Goal: Information Seeking & Learning: Learn about a topic

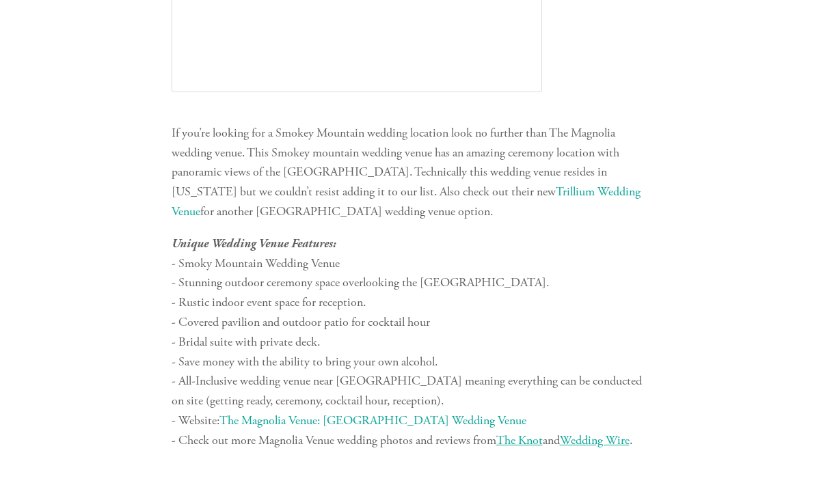
scroll to position [2426, 0]
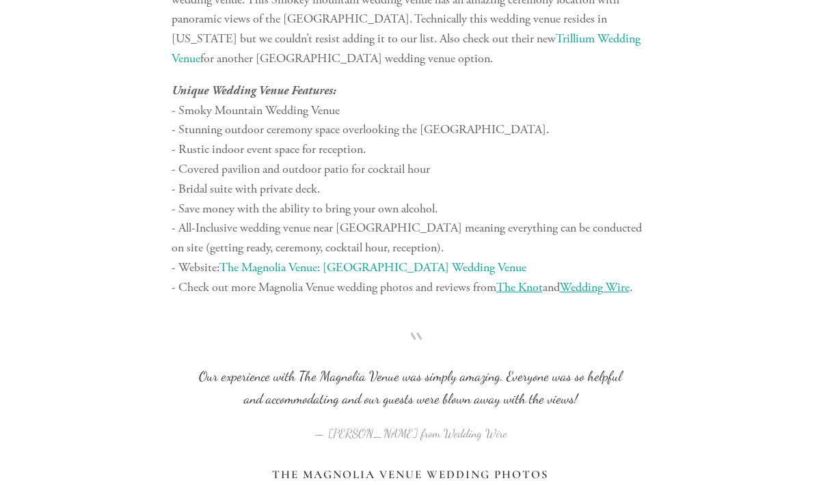
click at [563, 316] on div "“ Our experience with The Magnolia Venue was simply amazing. Everyone was so he…" at bounding box center [411, 384] width 502 height 148
click at [448, 266] on link "The Magnolia Venue: [GEOGRAPHIC_DATA] Wedding Venue" at bounding box center [372, 268] width 307 height 16
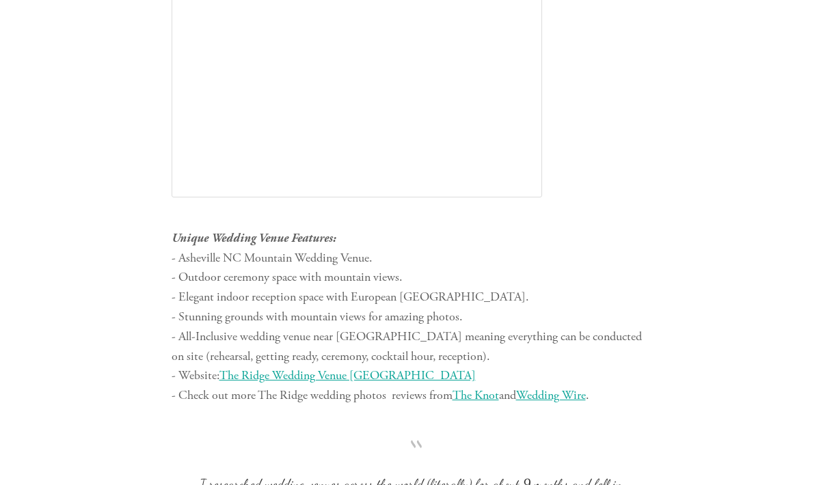
scroll to position [3952, 0]
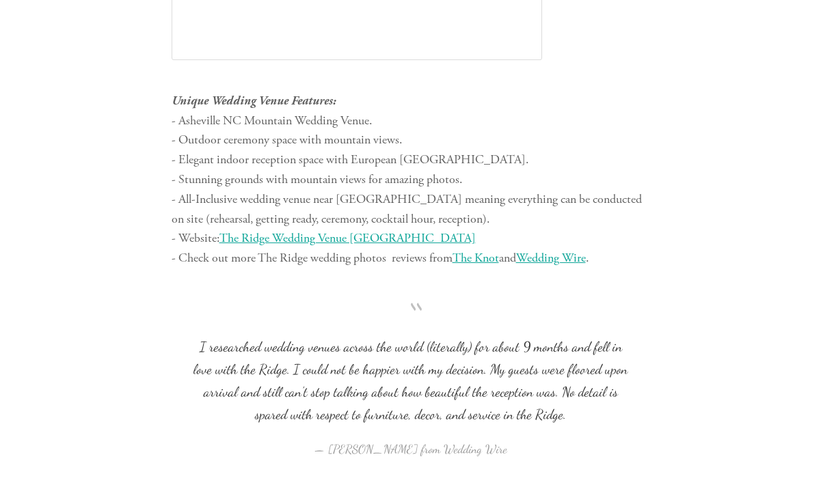
click at [377, 237] on span "The Ridge Wedding Venue [GEOGRAPHIC_DATA]" at bounding box center [347, 238] width 256 height 16
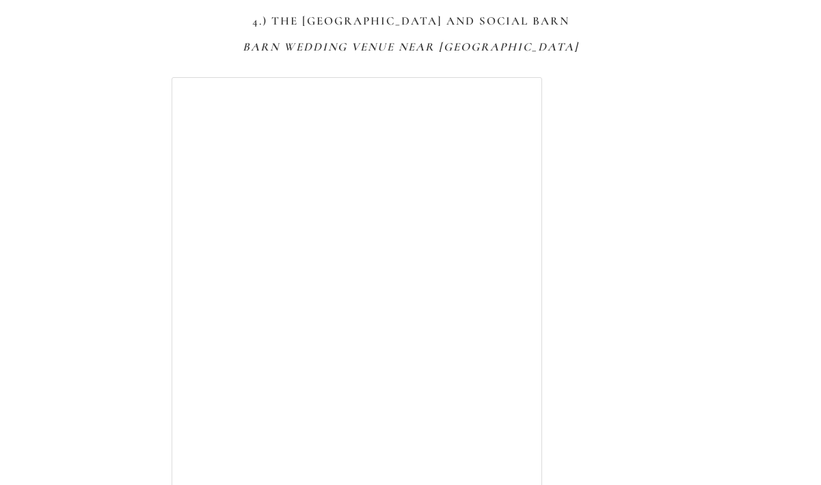
scroll to position [5005, 0]
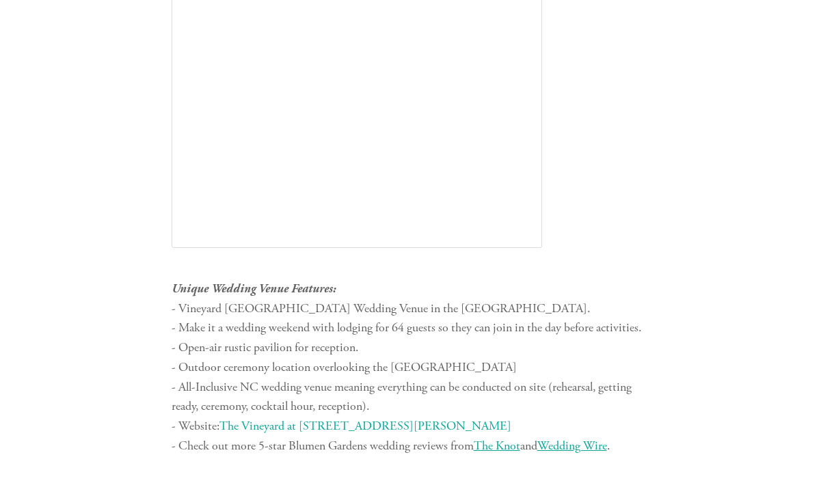
scroll to position [6744, 0]
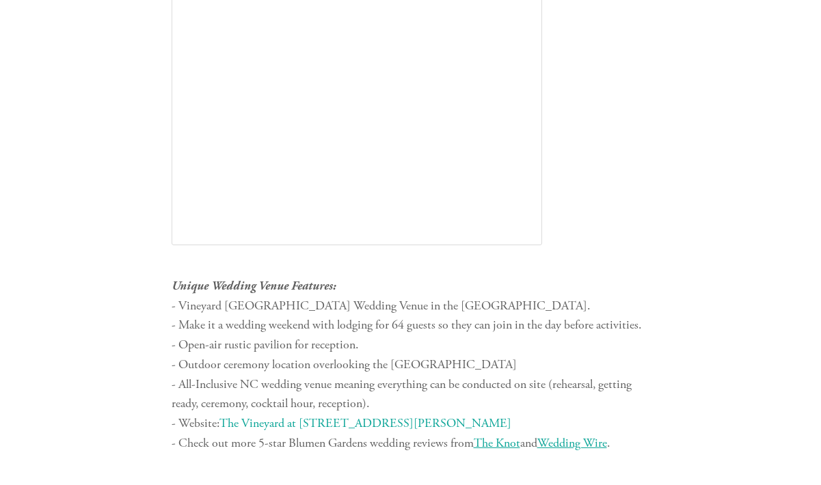
click at [335, 425] on link "The Vineyard at [STREET_ADDRESS][PERSON_NAME]" at bounding box center [365, 424] width 292 height 16
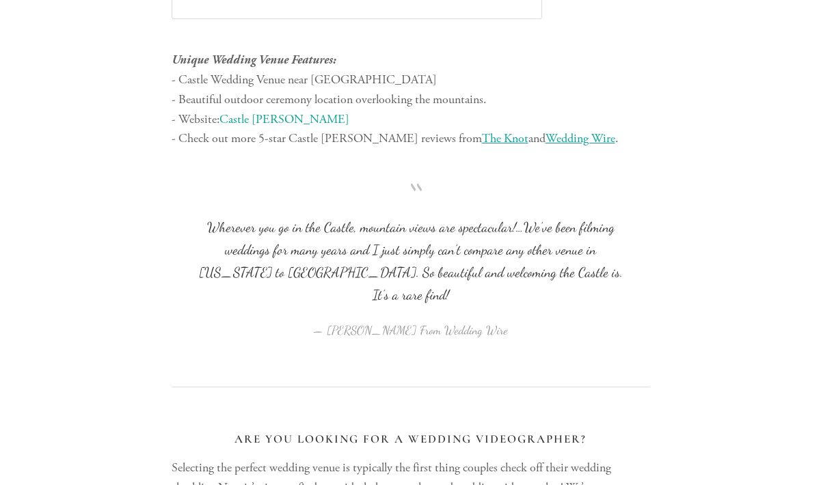
scroll to position [7781, 0]
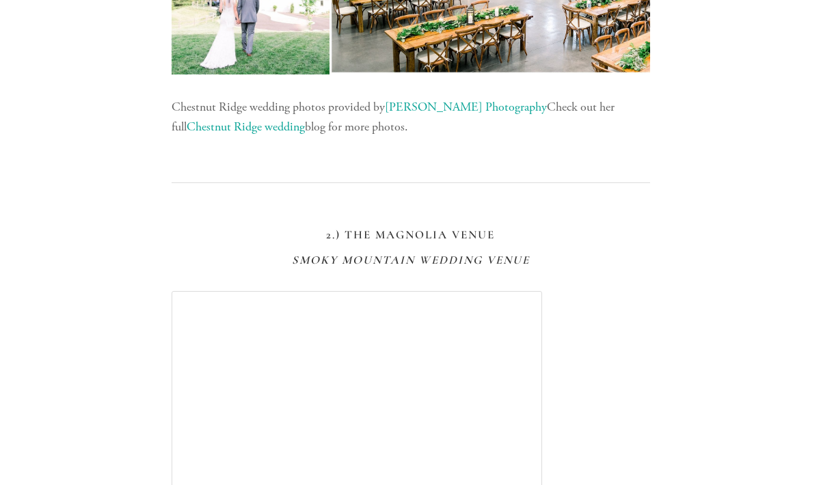
scroll to position [1563, 0]
